Goal: Task Accomplishment & Management: Complete application form

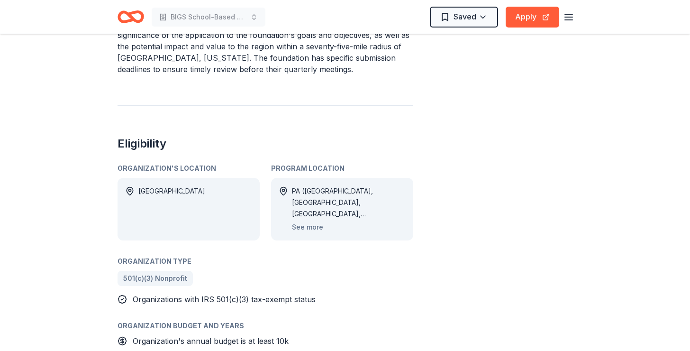
scroll to position [346, 0]
click at [301, 227] on button "See more" at bounding box center [307, 225] width 31 height 11
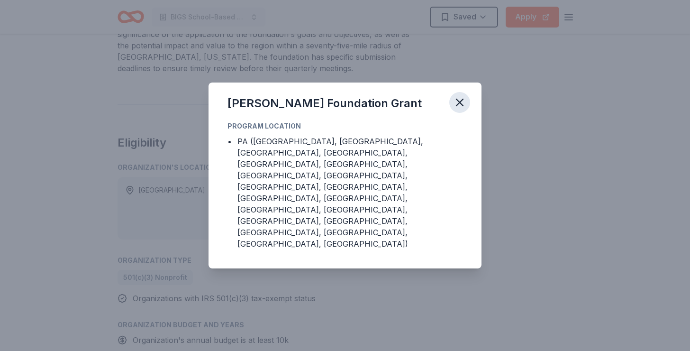
click at [463, 106] on icon "button" at bounding box center [460, 102] width 7 height 7
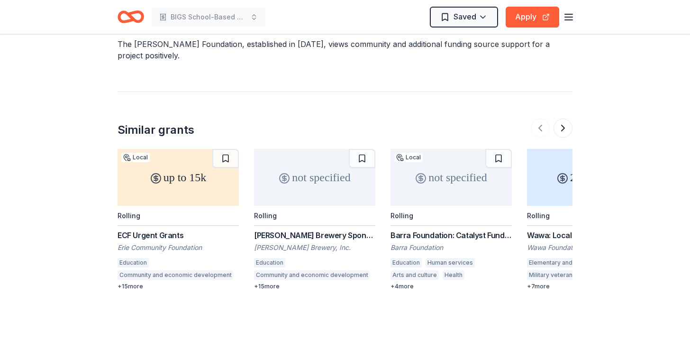
scroll to position [1054, 0]
click at [152, 181] on icon at bounding box center [155, 178] width 11 height 11
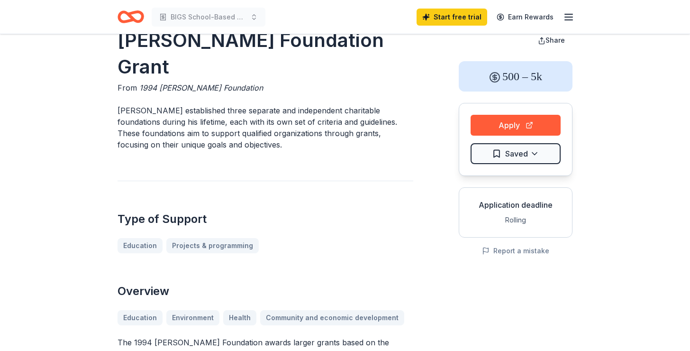
scroll to position [40, 0]
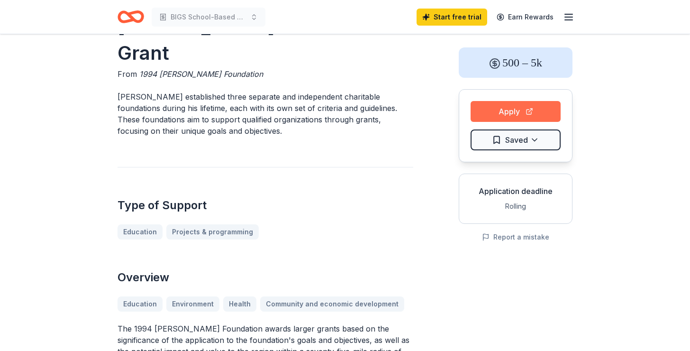
click at [509, 110] on button "Apply" at bounding box center [516, 111] width 90 height 21
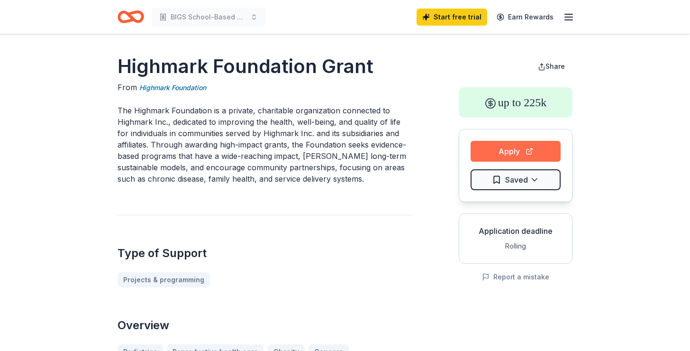
click at [501, 153] on button "Apply" at bounding box center [516, 151] width 90 height 21
